Goal: Task Accomplishment & Management: Manage account settings

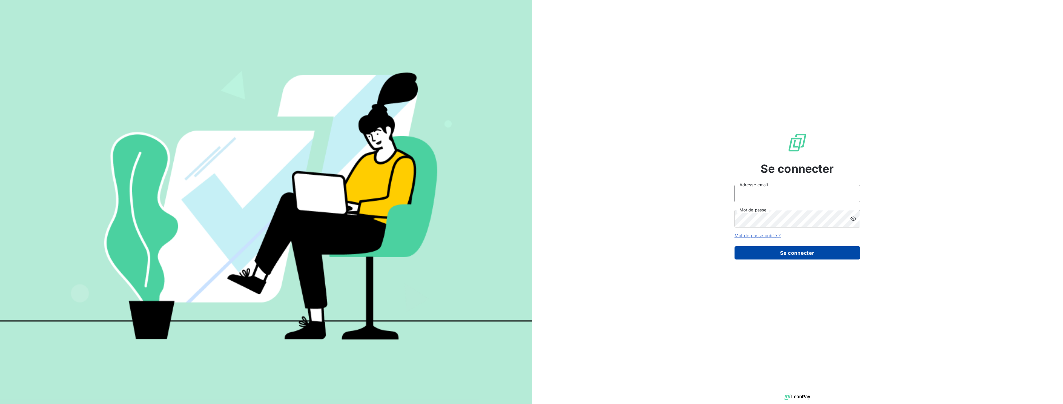
type input "[EMAIL_ADDRESS][DOMAIN_NAME]"
click at [774, 259] on button "Se connecter" at bounding box center [797, 252] width 126 height 13
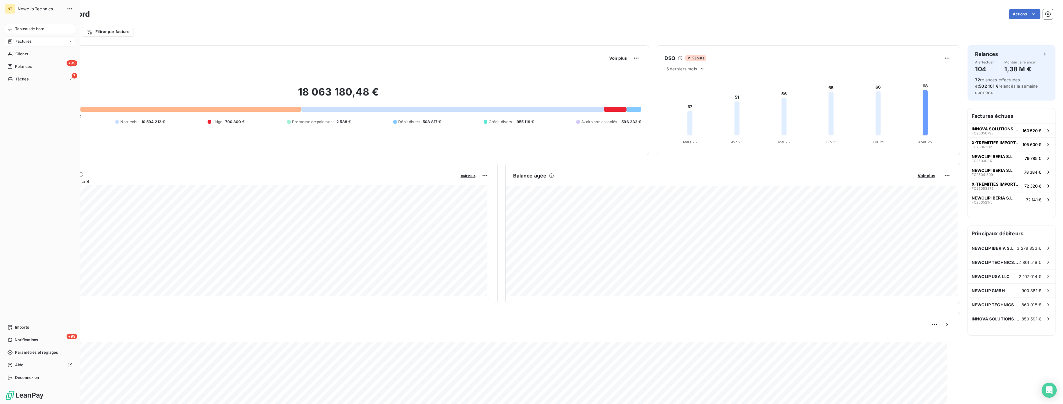
click at [24, 43] on span "Factures" at bounding box center [23, 42] width 16 height 6
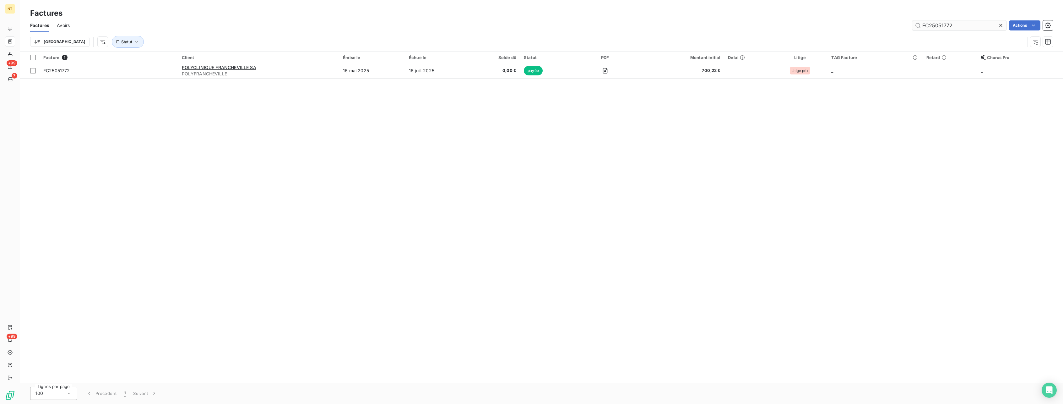
click at [962, 23] on input "FC25051772" at bounding box center [959, 25] width 94 height 10
drag, startPoint x: 973, startPoint y: 25, endPoint x: 859, endPoint y: 26, distance: 114.6
click at [859, 26] on div "FC25051772 Actions" at bounding box center [564, 25] width 975 height 10
type input "FC25073670"
